Goal: Browse casually: Explore the website without a specific task or goal

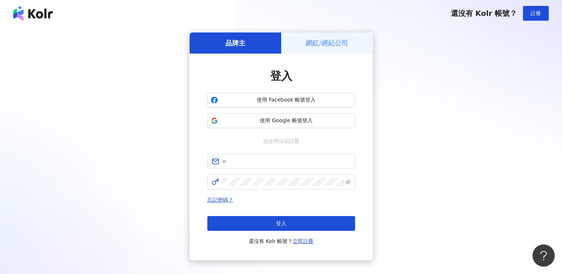
click at [330, 43] on h5 "網紅/經紀公司" at bounding box center [327, 42] width 43 height 9
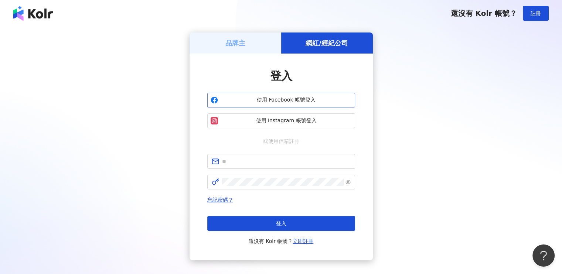
click at [289, 99] on span "使用 Facebook 帳號登入" at bounding box center [286, 99] width 131 height 7
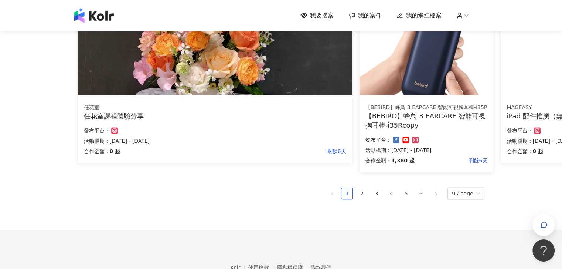
scroll to position [520, 0]
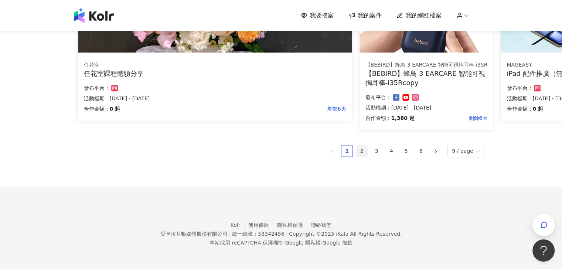
click at [361, 147] on link "2" at bounding box center [361, 150] width 11 height 11
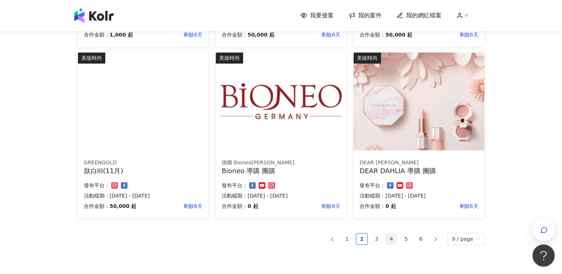
scroll to position [481, 0]
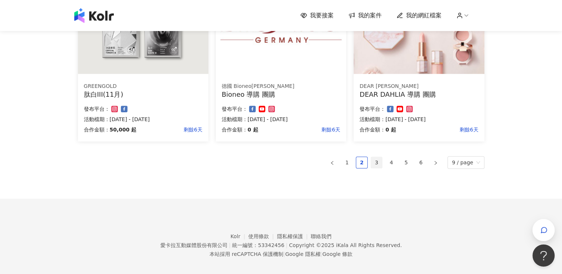
click at [381, 162] on link "3" at bounding box center [376, 162] width 11 height 11
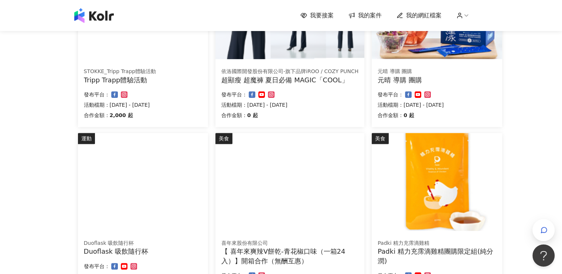
scroll to position [444, 0]
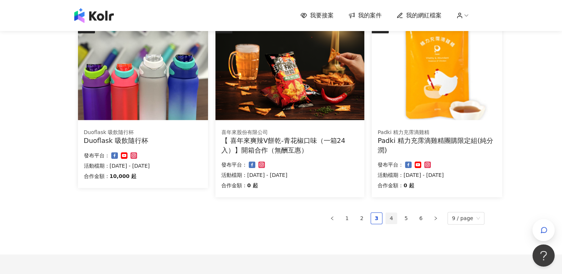
click at [396, 218] on link "4" at bounding box center [391, 218] width 11 height 11
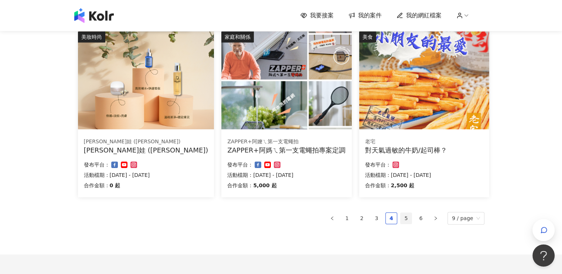
click at [410, 221] on link "5" at bounding box center [406, 218] width 11 height 11
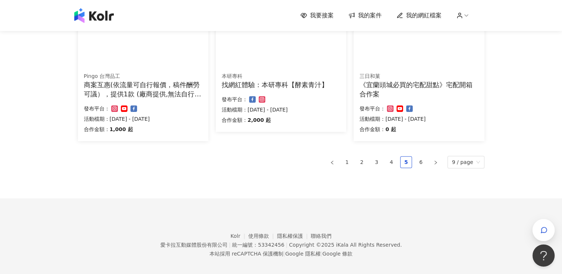
scroll to position [515, 0]
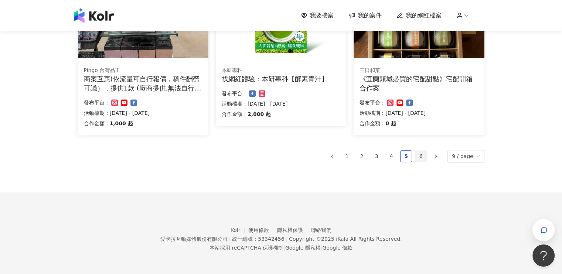
click at [425, 157] on link "6" at bounding box center [421, 156] width 11 height 11
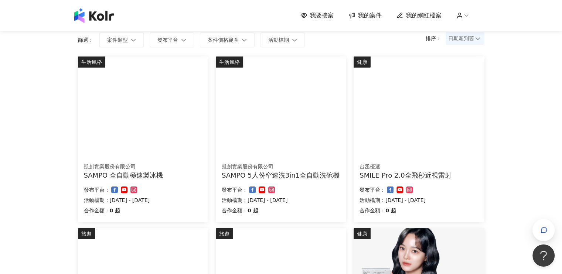
scroll to position [0, 0]
